Goal: Transaction & Acquisition: Purchase product/service

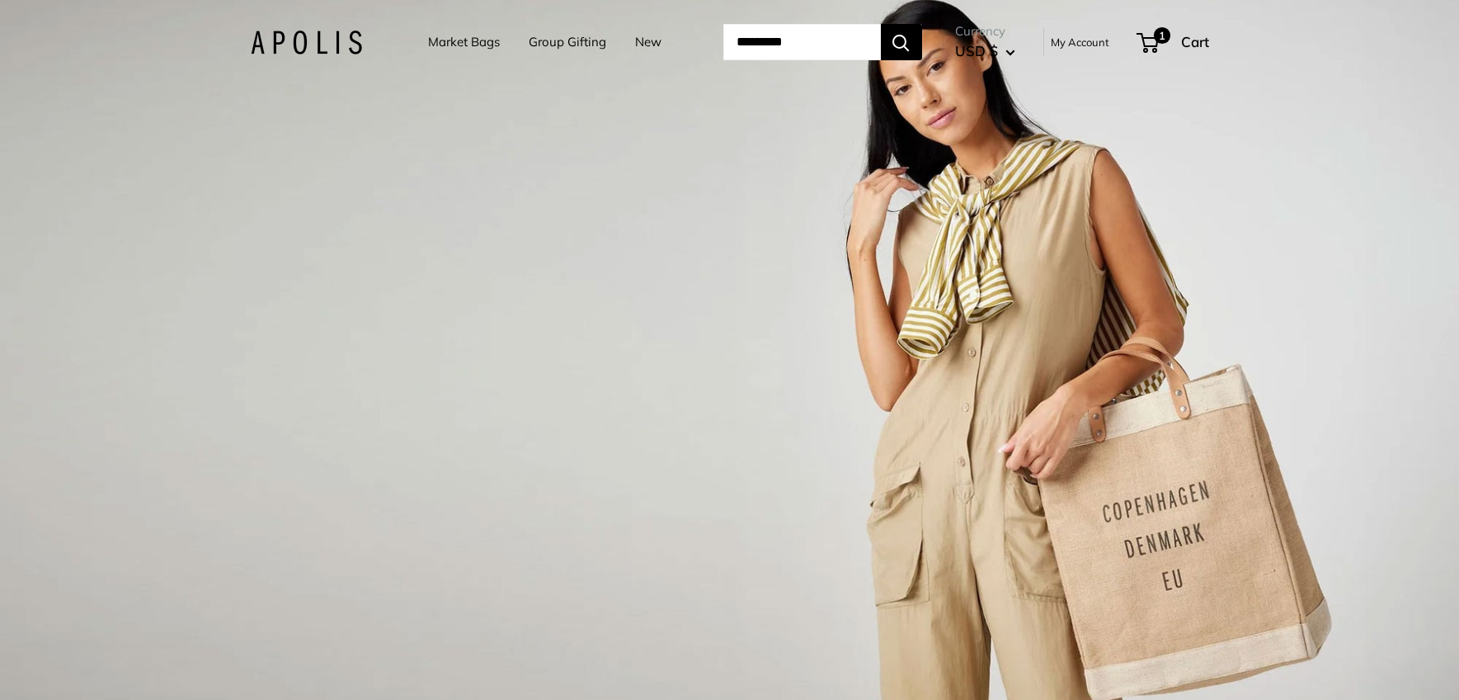
click at [466, 47] on link "Market Bags" at bounding box center [464, 42] width 72 height 23
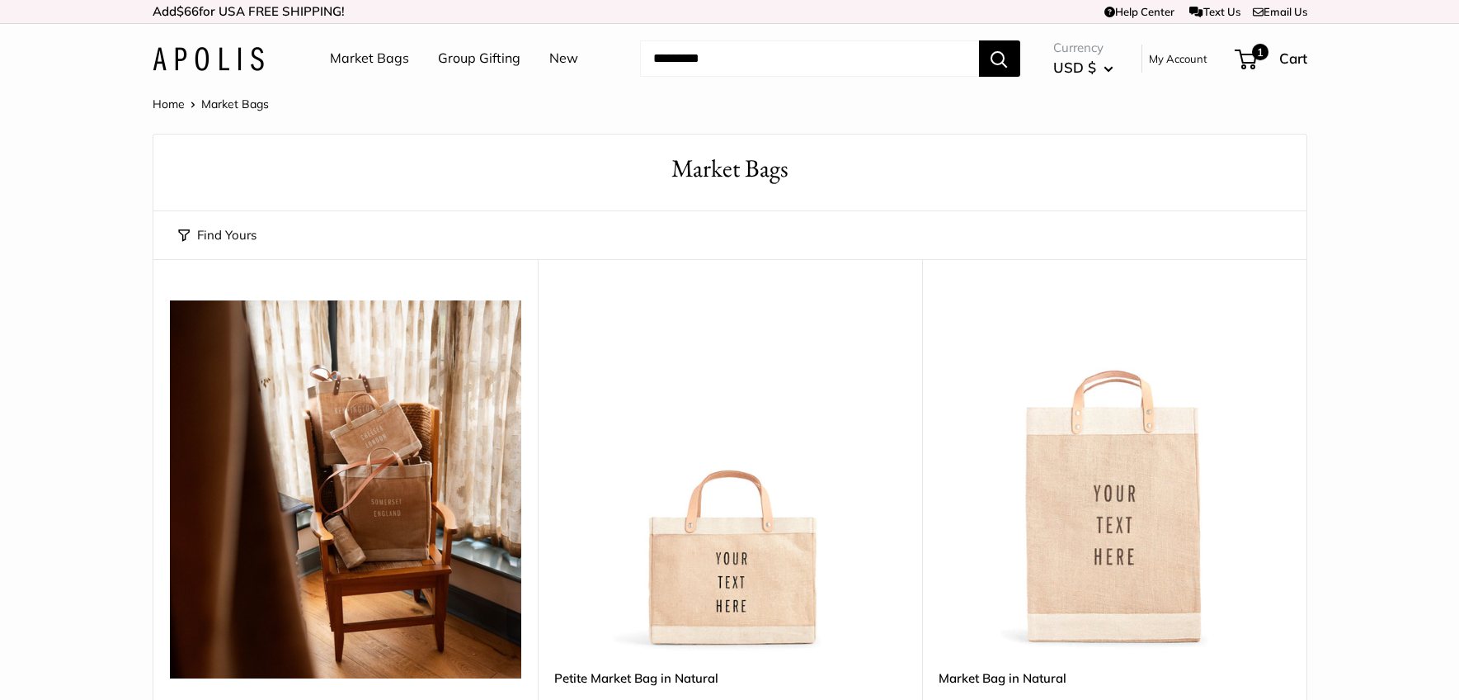
click at [0, 0] on img at bounding box center [0, 0] width 0 height 0
